Goal: Book appointment/travel/reservation

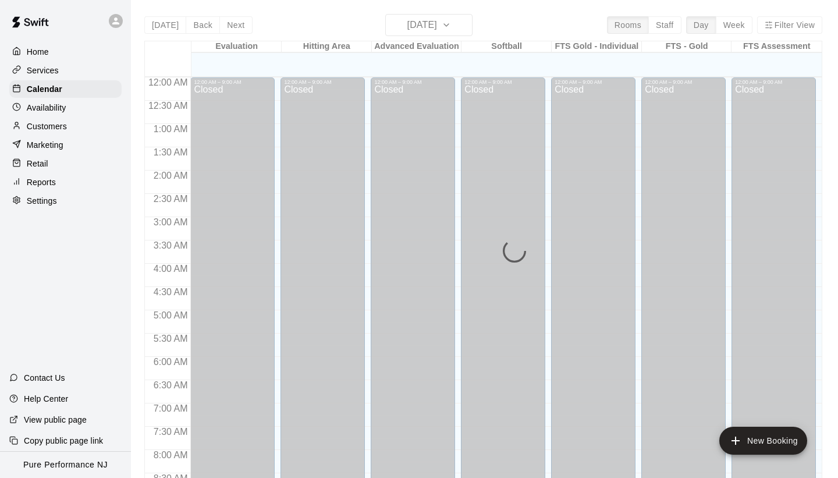
scroll to position [532, 0]
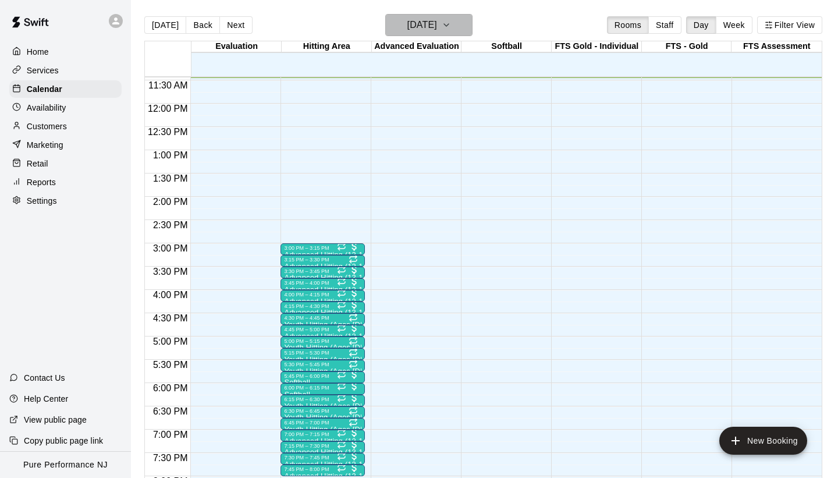
click at [435, 24] on h6 "[DATE]" at bounding box center [422, 25] width 30 height 16
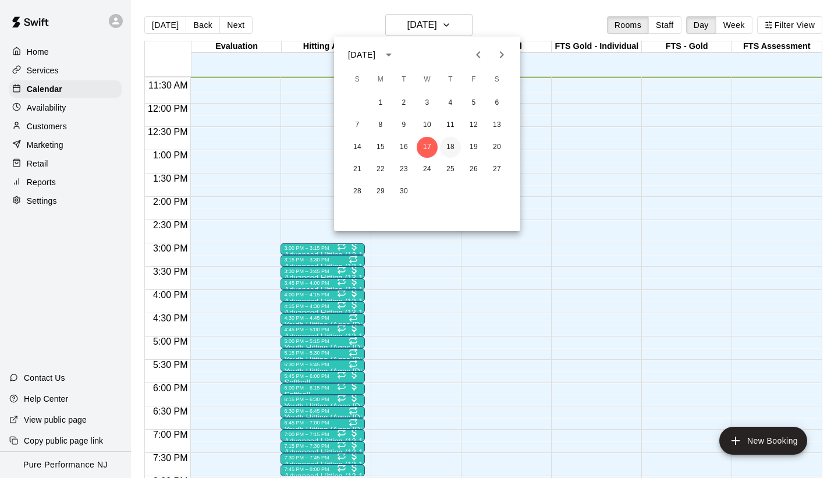
click at [446, 148] on button "18" at bounding box center [450, 147] width 21 height 21
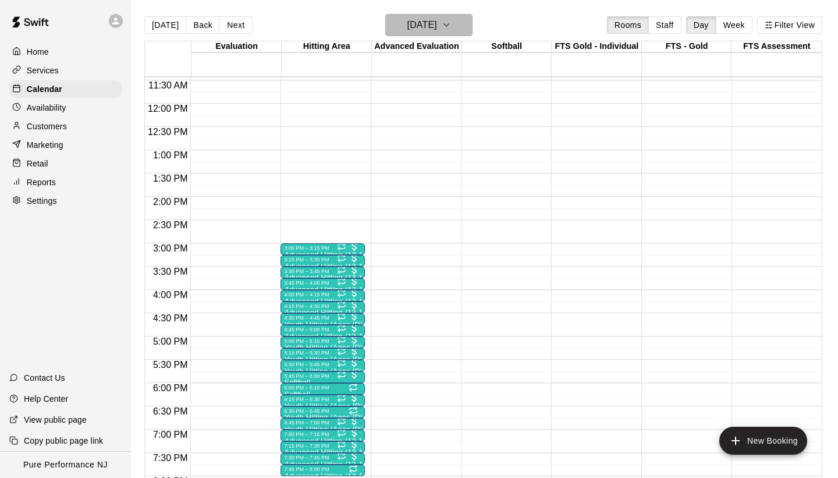
click at [456, 27] on button "[DATE]" at bounding box center [428, 25] width 87 height 22
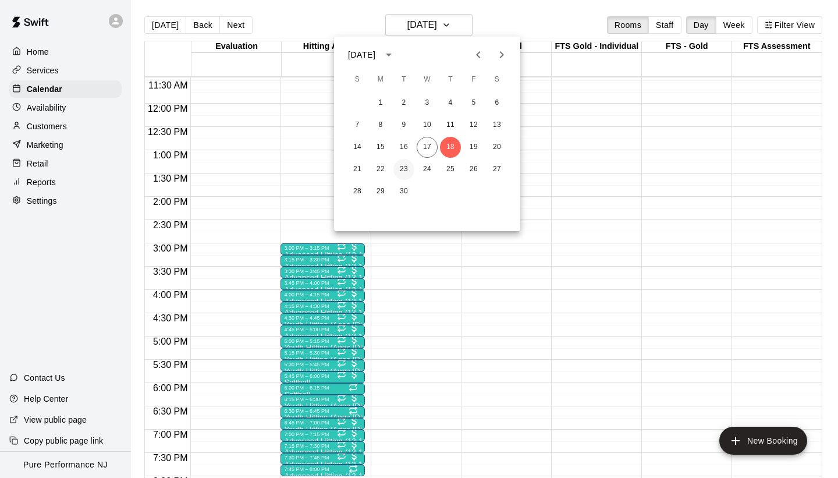
click at [400, 168] on button "23" at bounding box center [403, 169] width 21 height 21
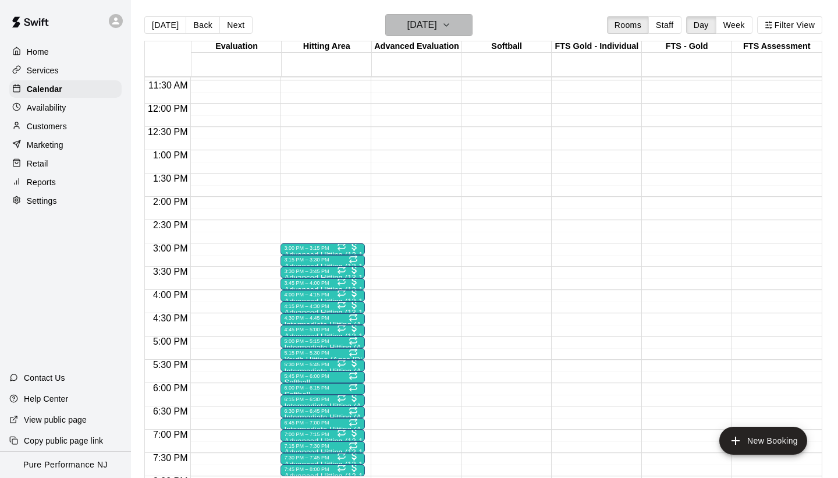
click at [420, 33] on h6 "[DATE]" at bounding box center [422, 25] width 30 height 16
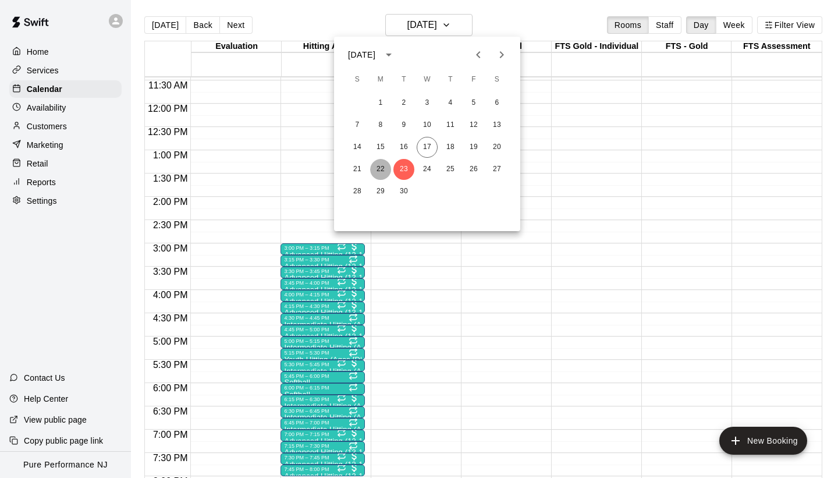
click at [383, 165] on button "22" at bounding box center [380, 169] width 21 height 21
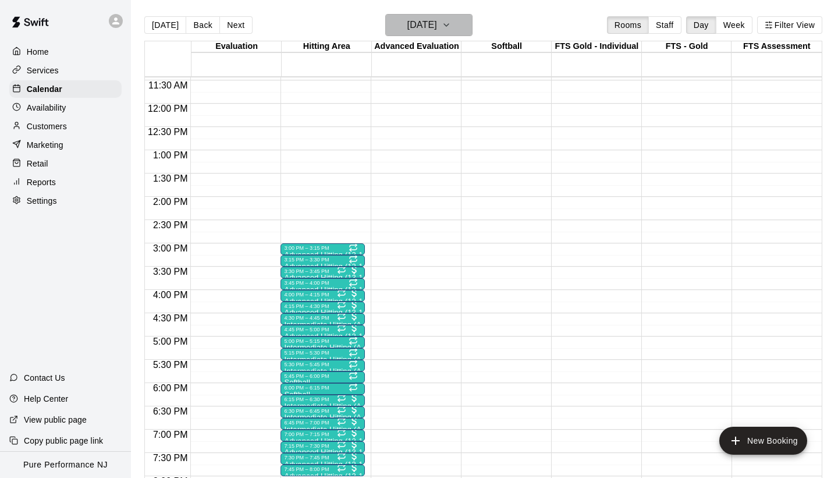
click at [456, 33] on button "[DATE]" at bounding box center [428, 25] width 87 height 22
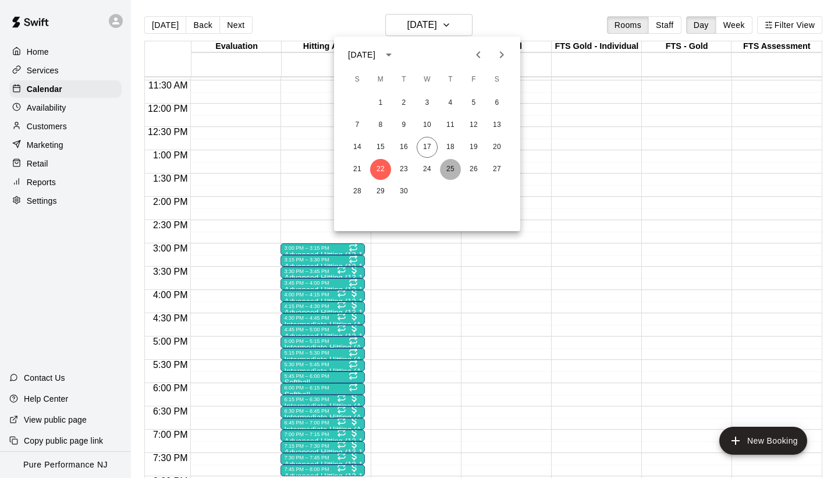
click at [450, 169] on button "25" at bounding box center [450, 169] width 21 height 21
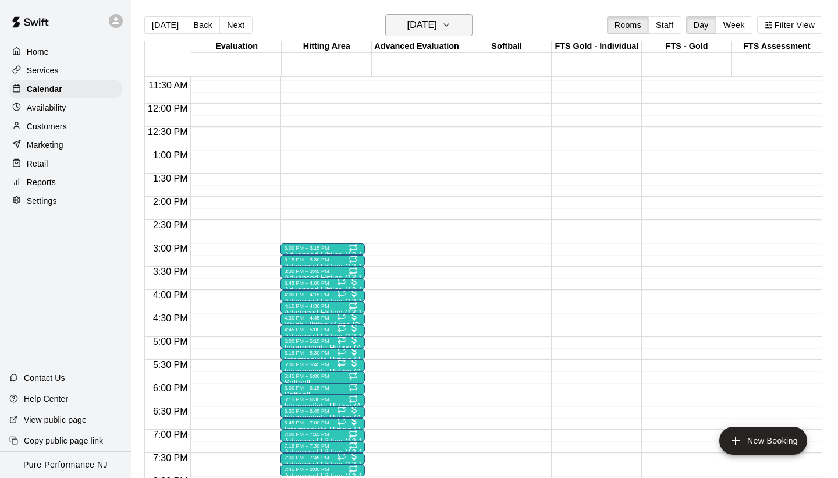
click at [437, 29] on h6 "[DATE]" at bounding box center [422, 25] width 30 height 16
